Goal: Communication & Community: Answer question/provide support

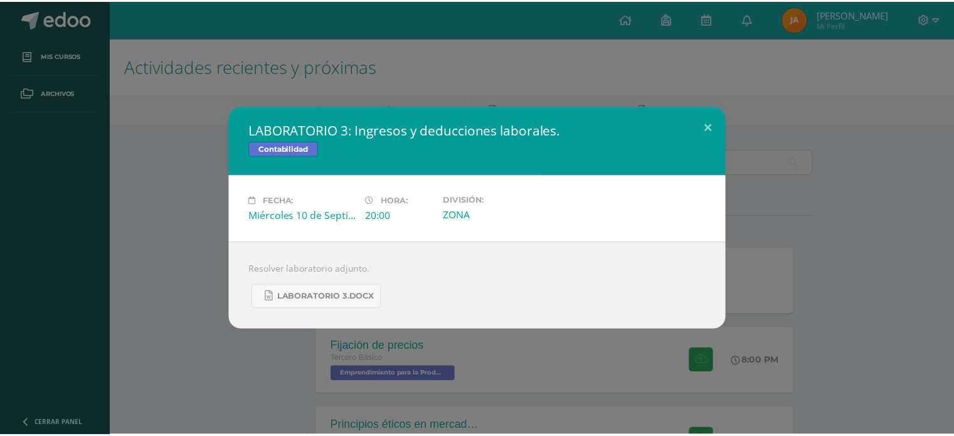
scroll to position [256, 0]
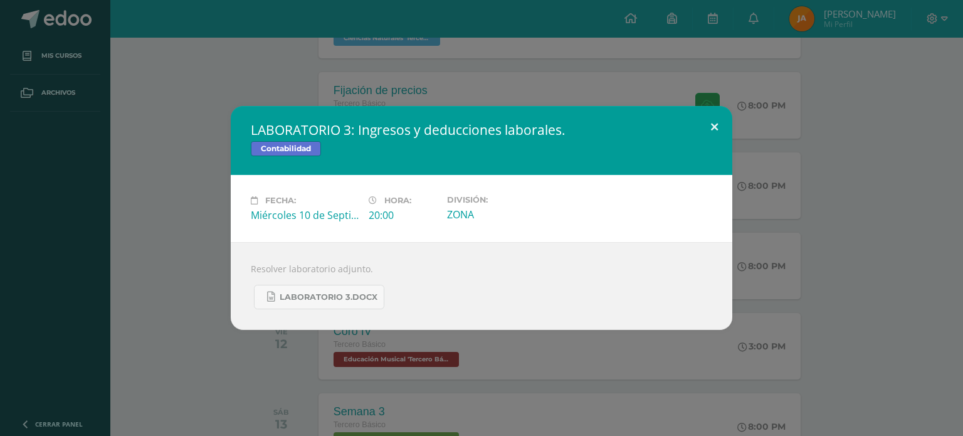
click at [720, 128] on button at bounding box center [715, 127] width 36 height 43
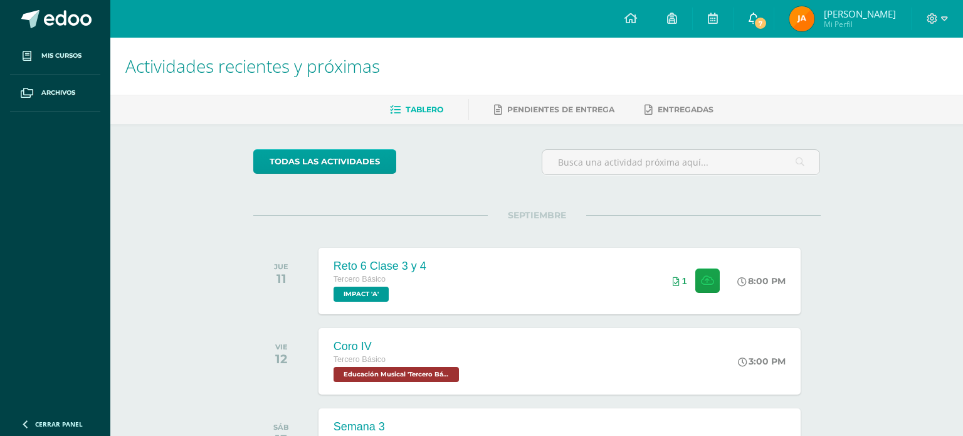
click at [768, 19] on span "7" at bounding box center [761, 23] width 14 height 14
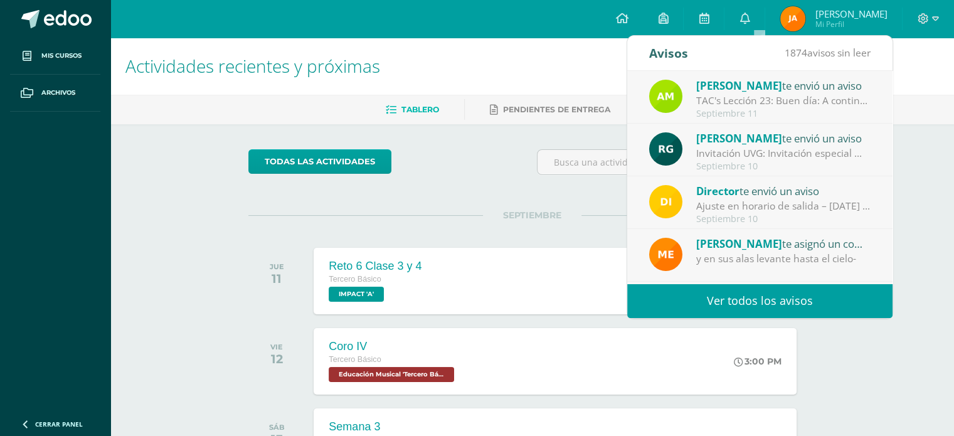
click at [725, 90] on span "[PERSON_NAME]" at bounding box center [739, 85] width 86 height 14
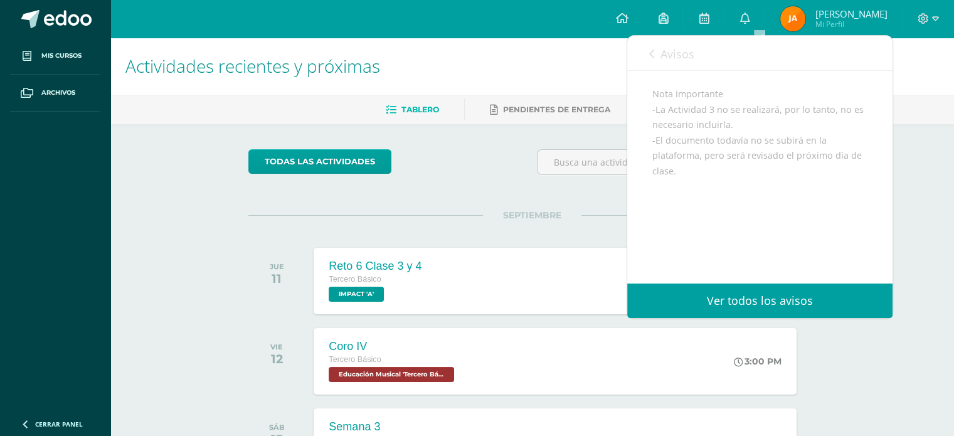
scroll to position [494, 0]
